Goal: Task Accomplishment & Management: Manage account settings

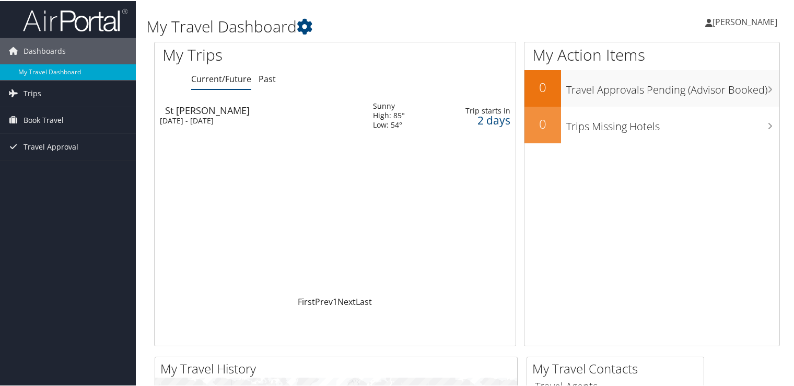
click at [375, 123] on div "Low: 54°" at bounding box center [389, 123] width 32 height 9
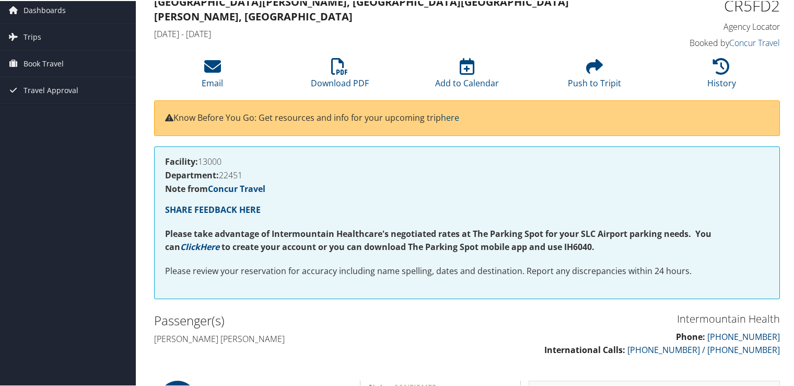
scroll to position [40, 0]
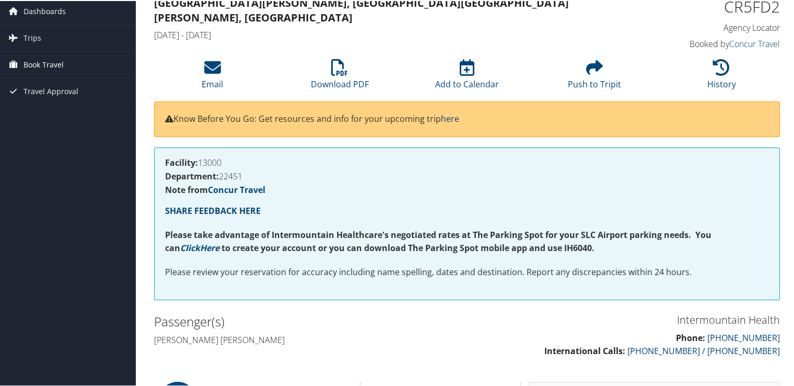
click at [34, 55] on span "Book Travel" at bounding box center [44, 64] width 40 height 26
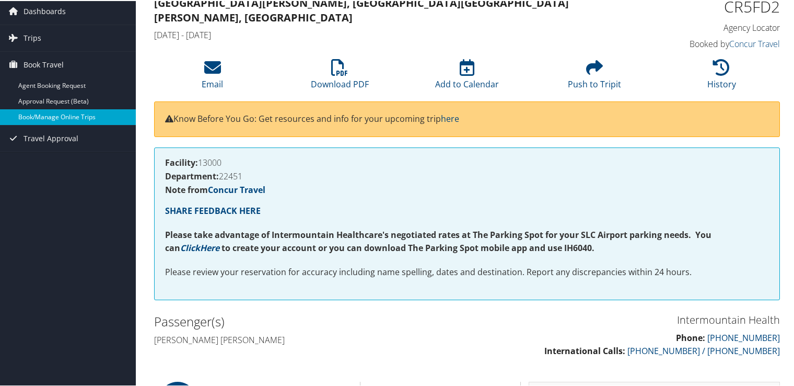
click at [33, 118] on link "Book/Manage Online Trips" at bounding box center [68, 116] width 136 height 16
